Goal: Task Accomplishment & Management: Use online tool/utility

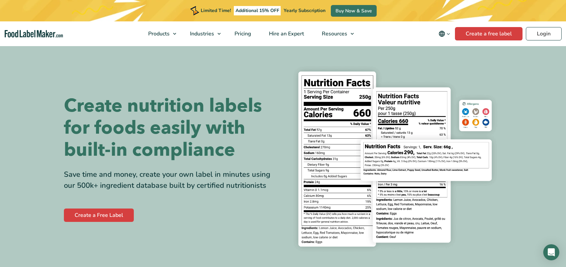
click at [495, 10] on div "Limited Time! Additional 15% OFF Yearly Subscription Buy Now & Save" at bounding box center [283, 10] width 566 height 21
click at [477, 34] on link "Create a free label" at bounding box center [489, 33] width 68 height 13
